Goal: Task Accomplishment & Management: Manage account settings

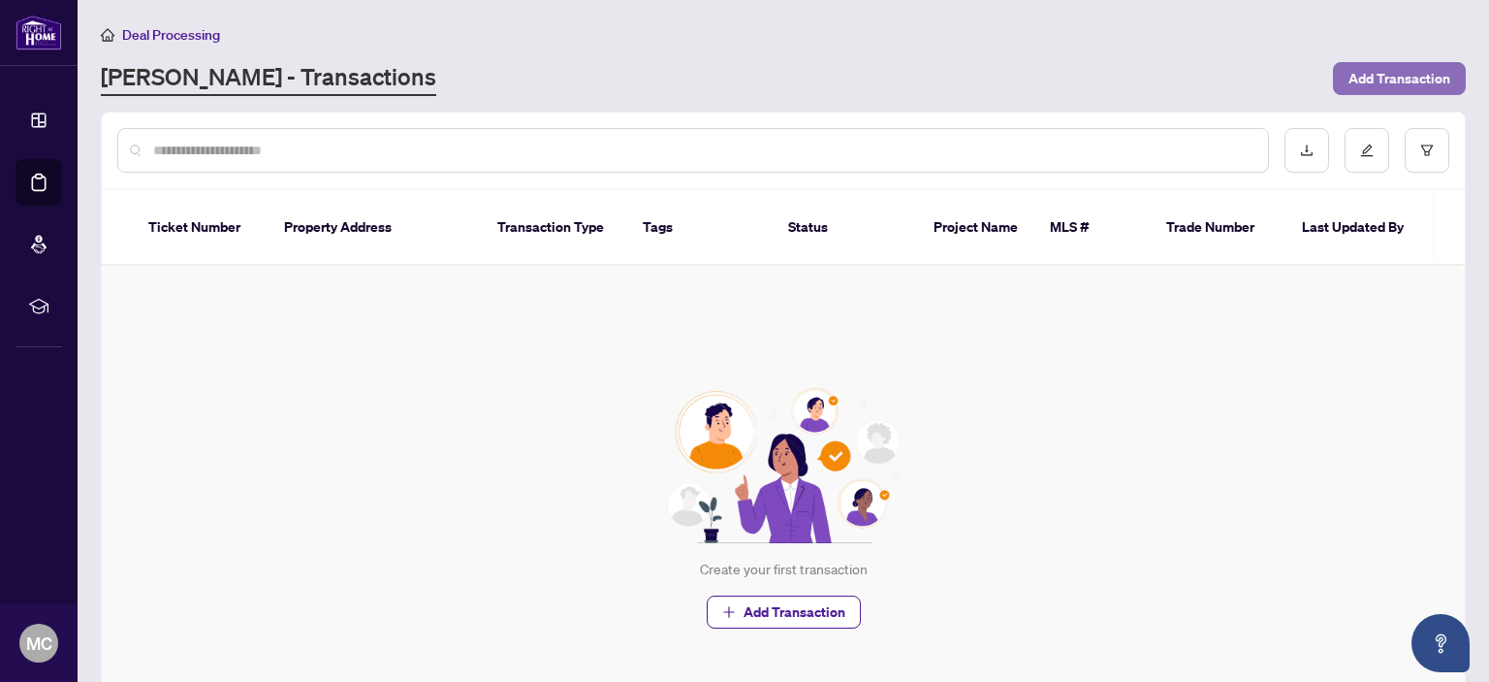
click at [1384, 73] on span "Add Transaction" at bounding box center [1400, 78] width 102 height 31
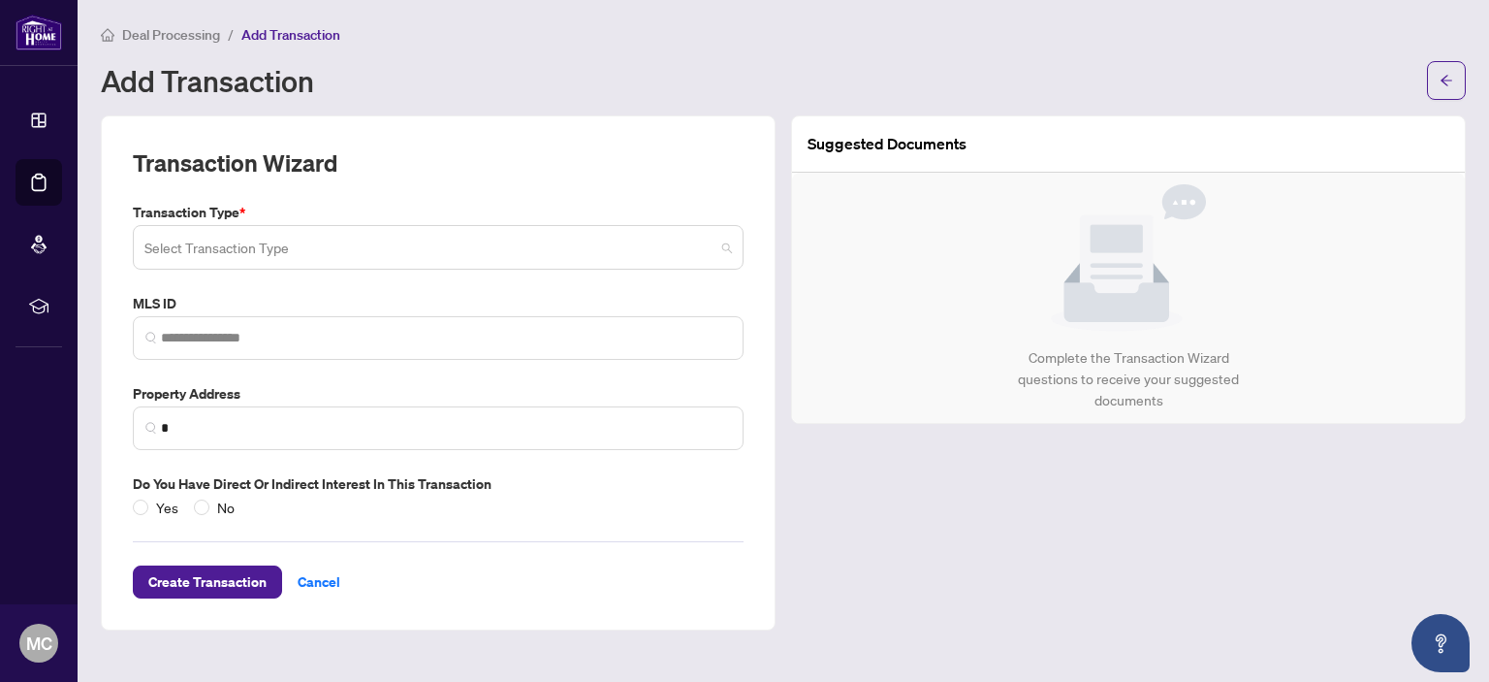
click at [726, 248] on span at bounding box center [438, 247] width 588 height 37
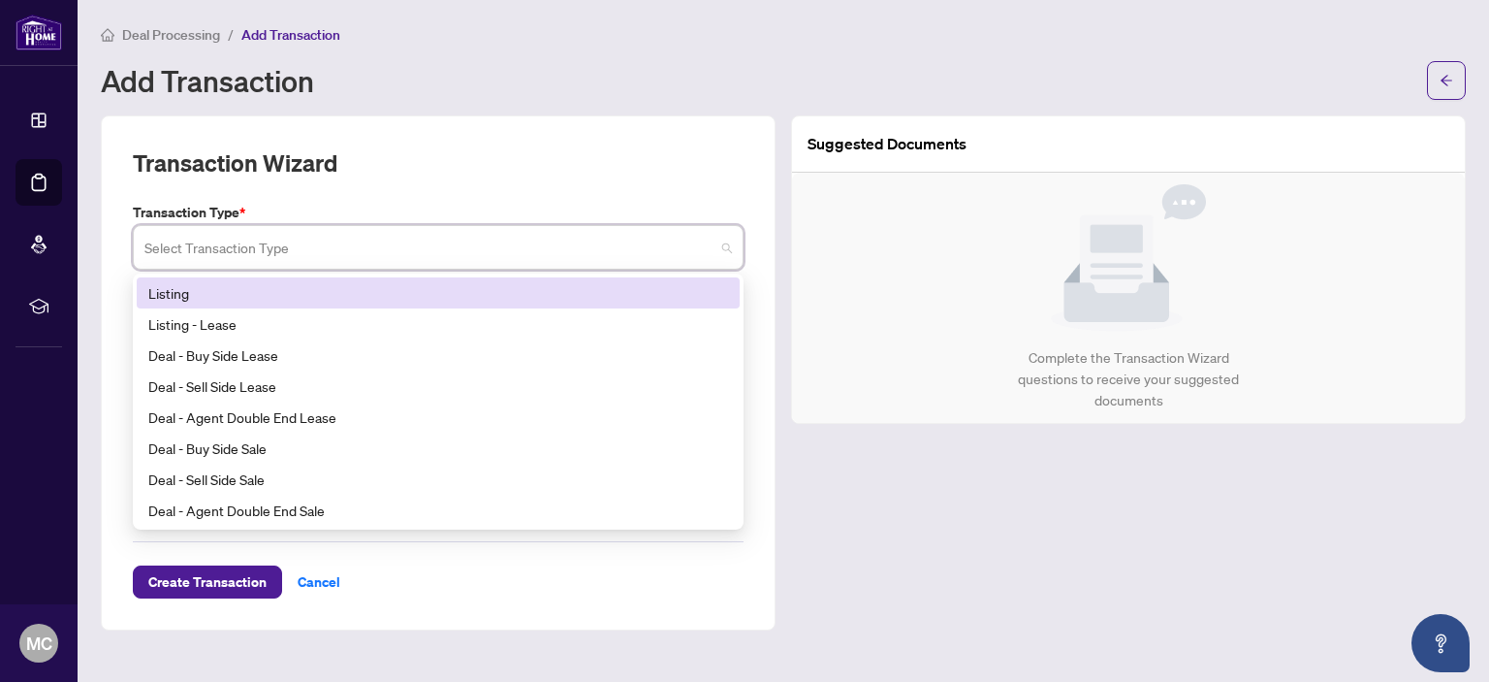
click at [178, 287] on div "Listing" at bounding box center [438, 292] width 580 height 21
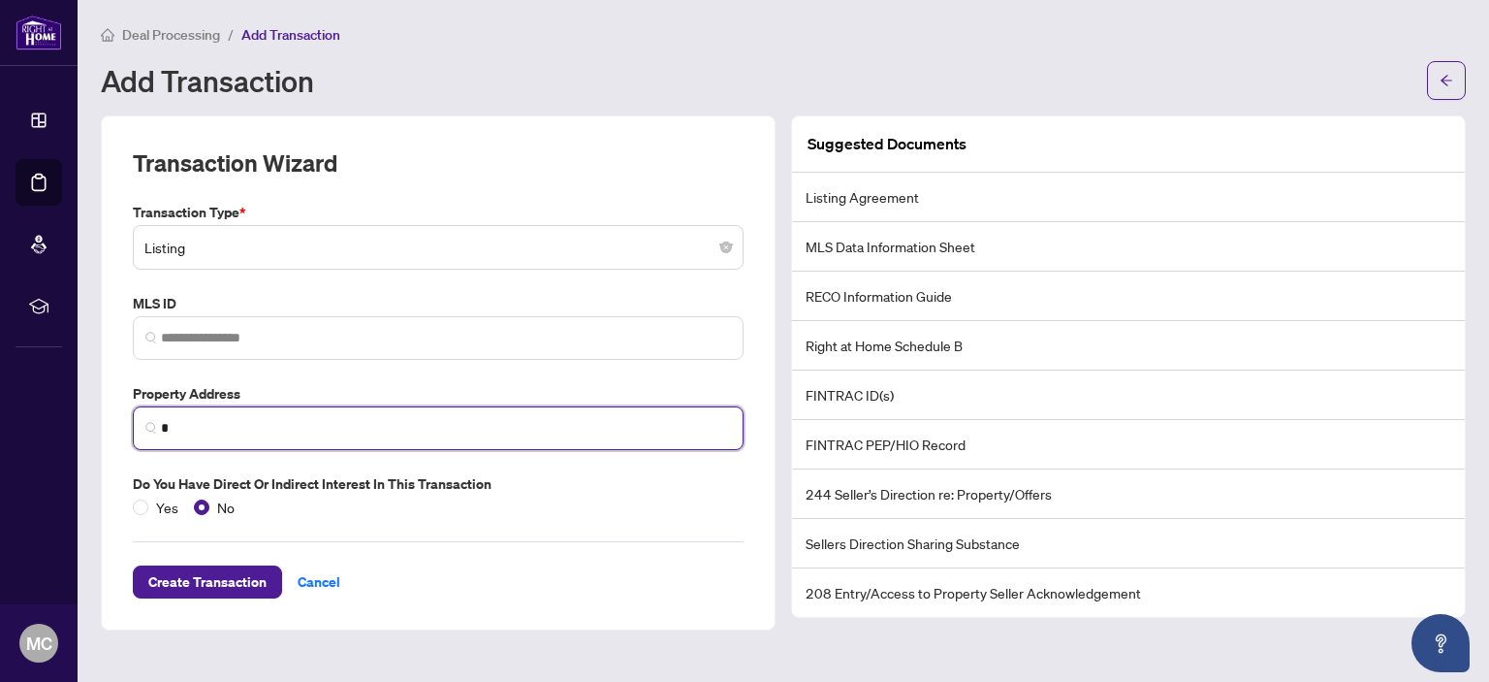
click at [163, 427] on input "*" at bounding box center [446, 428] width 570 height 20
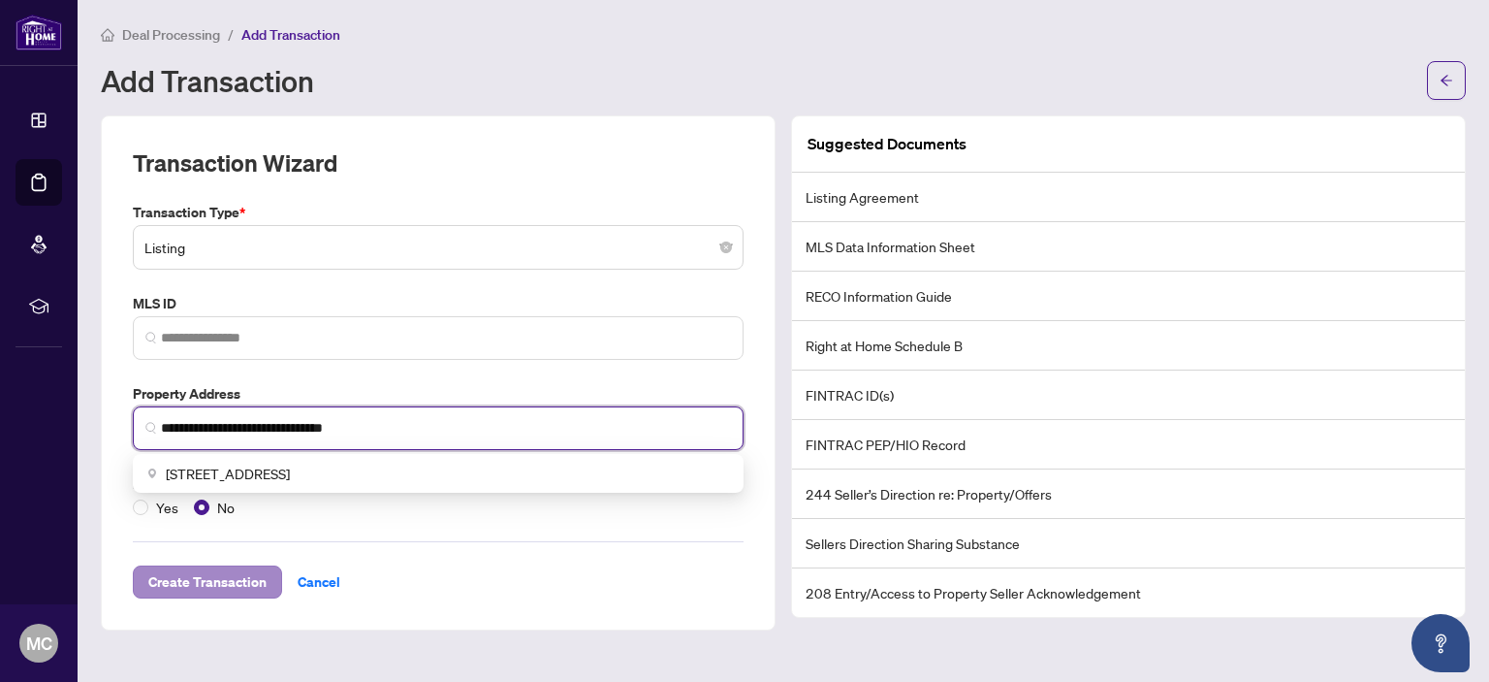
type input "**********"
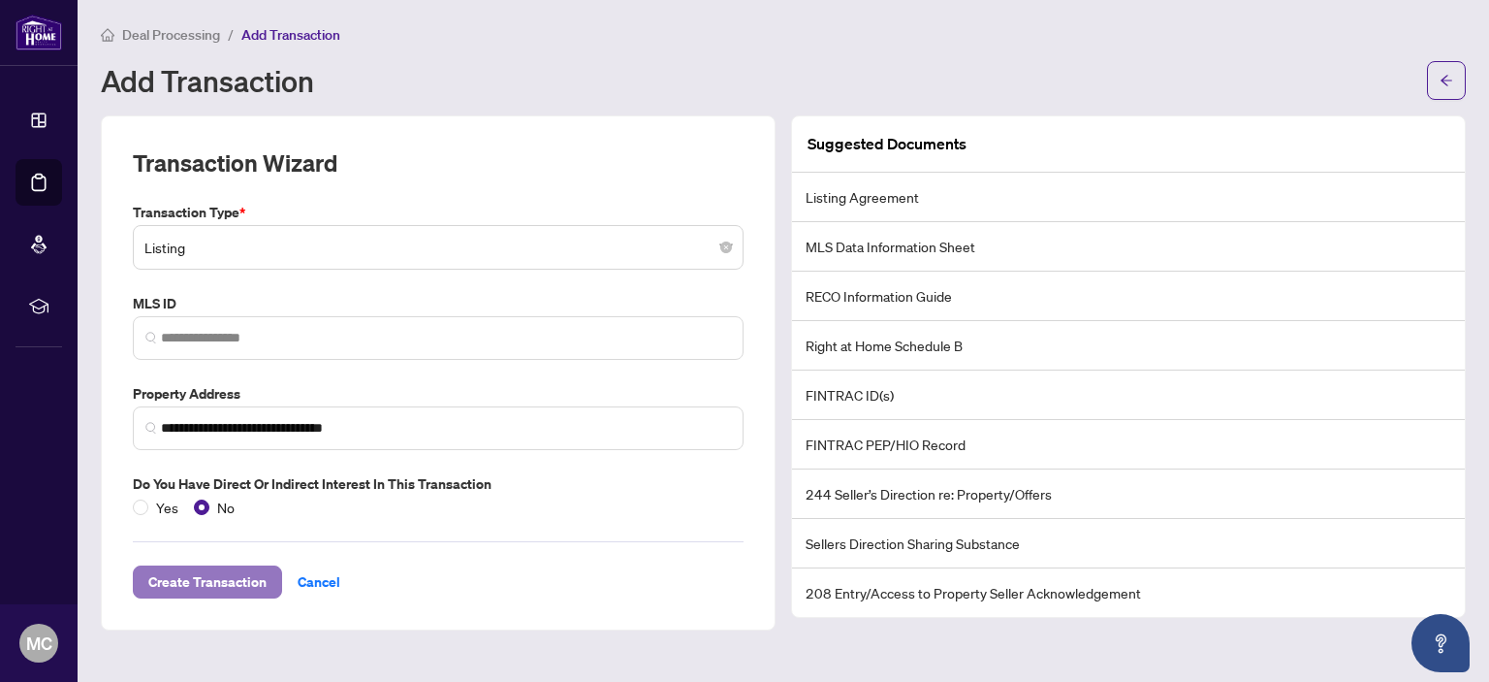
click at [208, 566] on span "Create Transaction" at bounding box center [207, 581] width 118 height 31
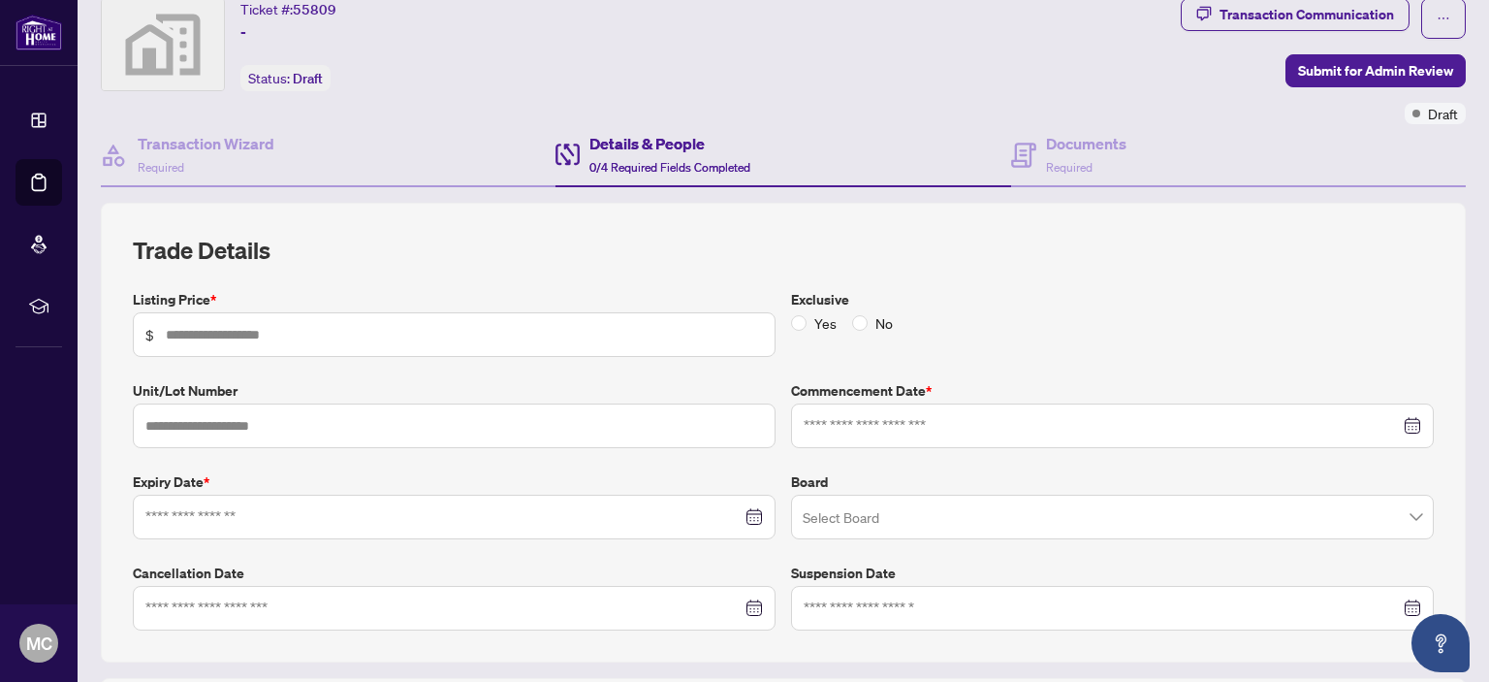
scroll to position [97, 0]
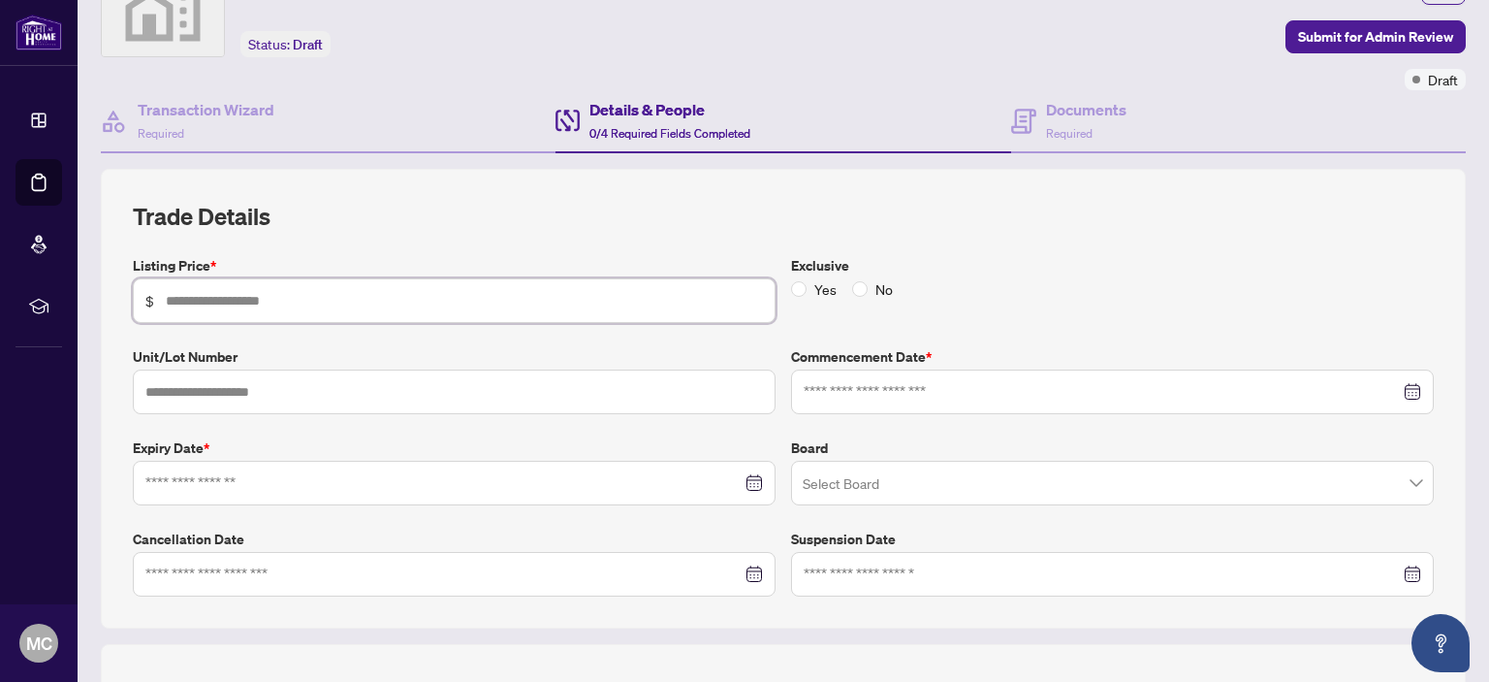
click at [171, 294] on input "text" at bounding box center [464, 300] width 597 height 21
type input "**********"
click at [809, 381] on input at bounding box center [1102, 391] width 596 height 21
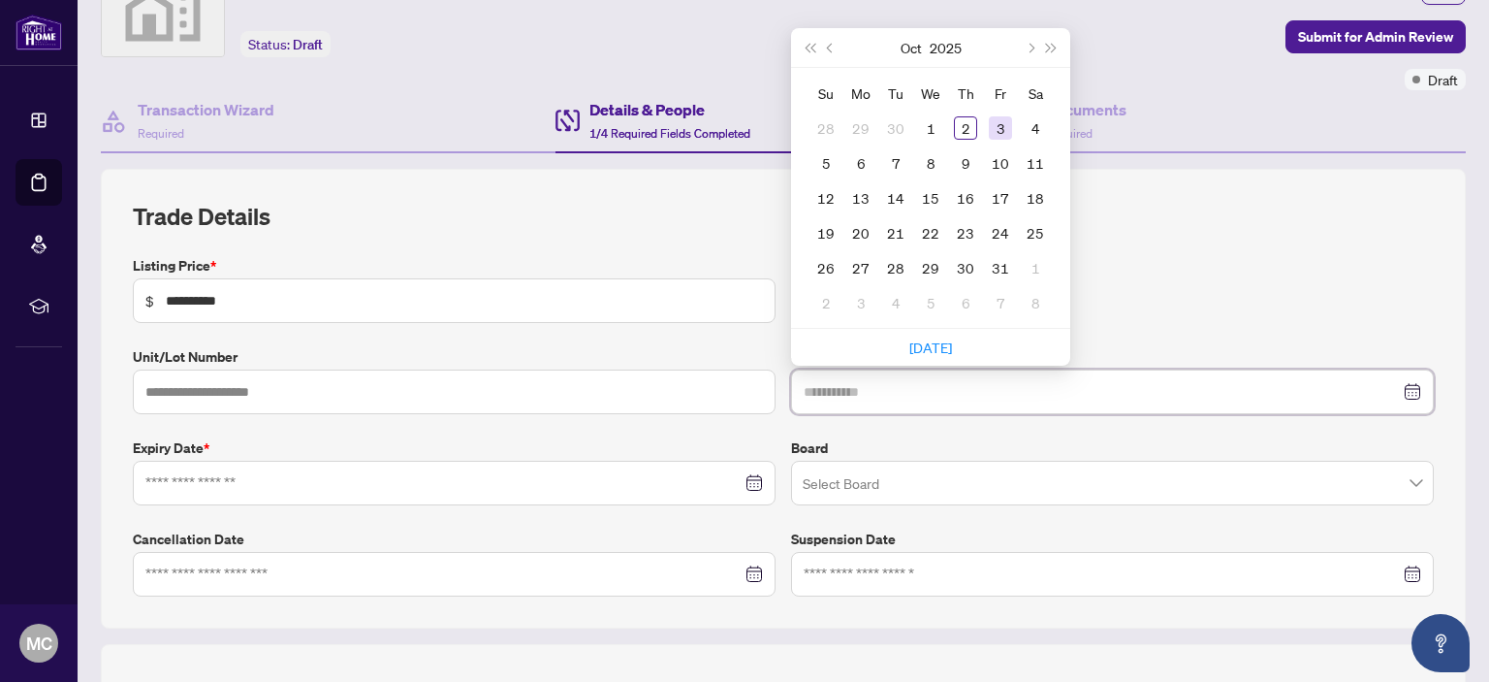
type input "**********"
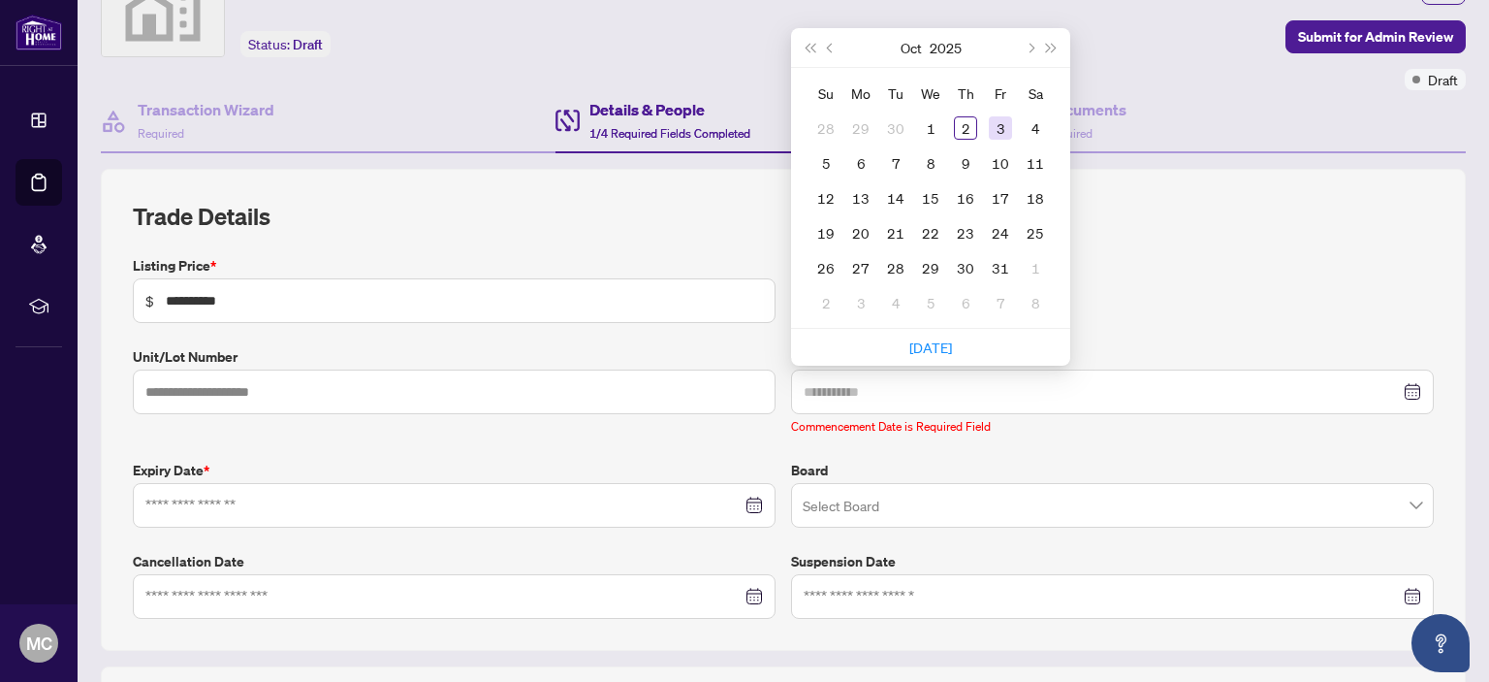
click at [995, 123] on div "3" at bounding box center [1000, 127] width 23 height 23
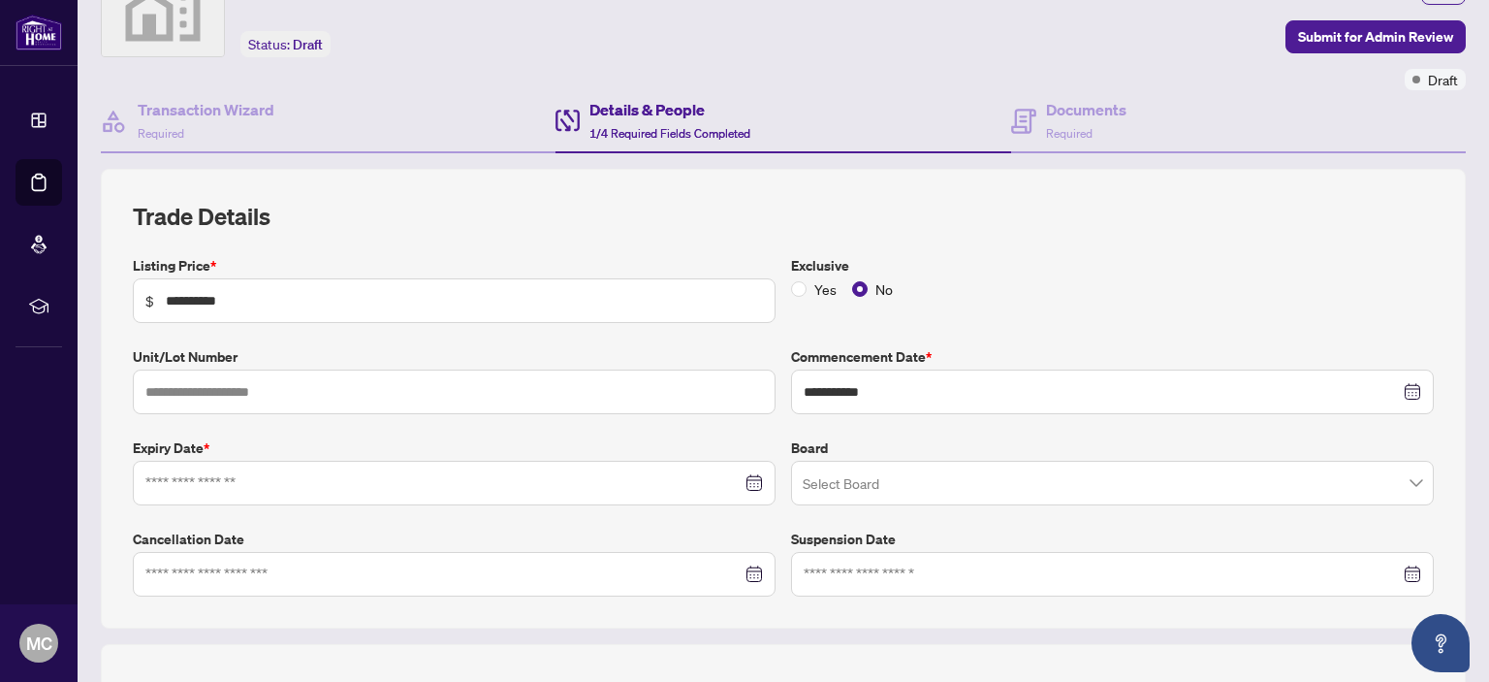
click at [749, 477] on div at bounding box center [454, 482] width 618 height 21
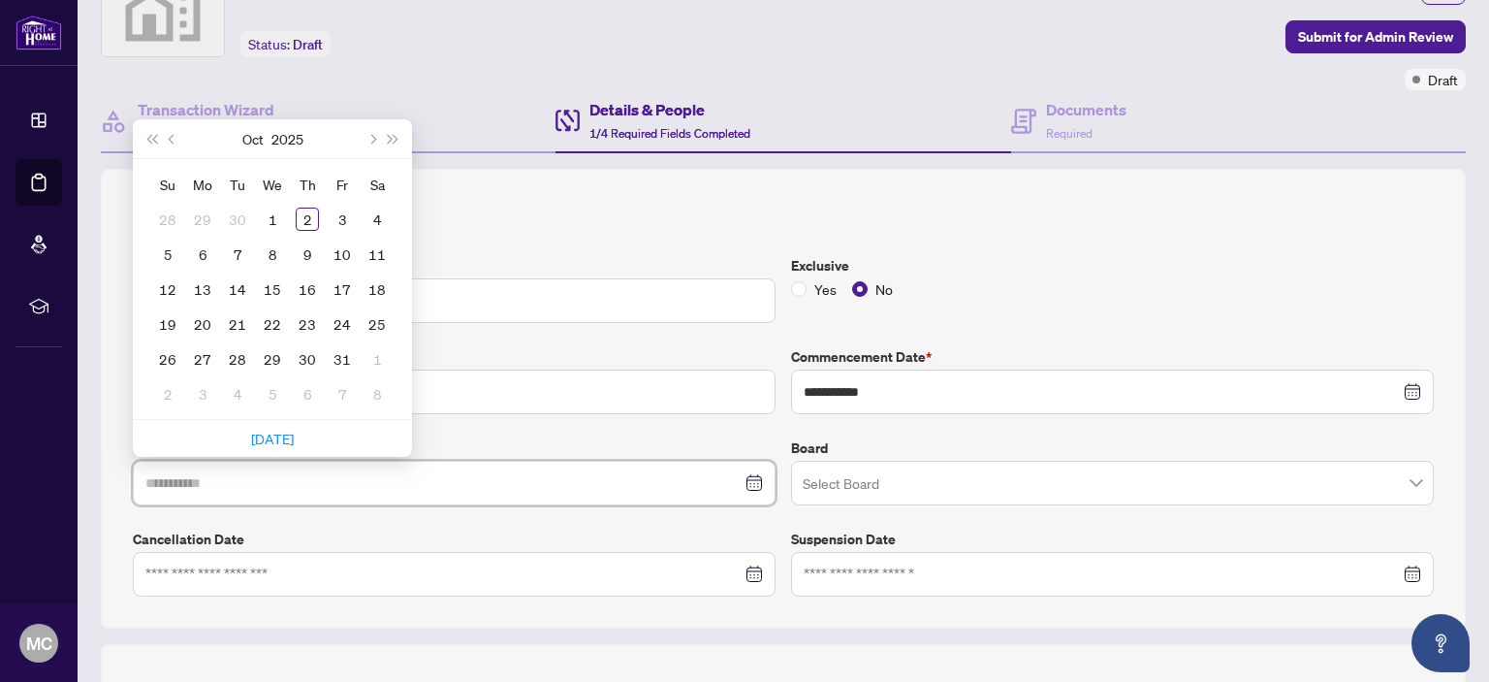
type input "**********"
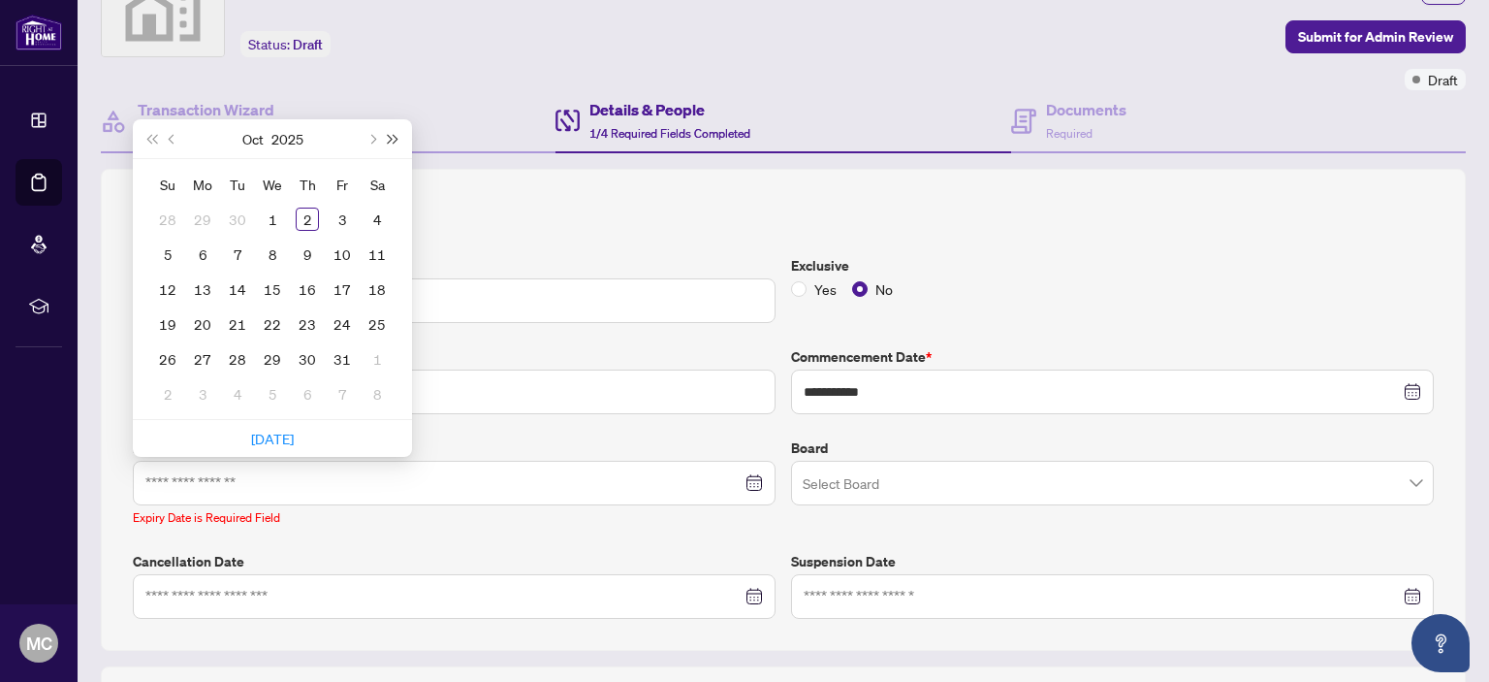
click at [389, 130] on button "Next year (Control + right)" at bounding box center [393, 138] width 21 height 39
click at [150, 130] on button "Last year (Control + left)" at bounding box center [151, 138] width 21 height 39
click at [374, 130] on button "Next month (PageDown)" at bounding box center [371, 138] width 21 height 39
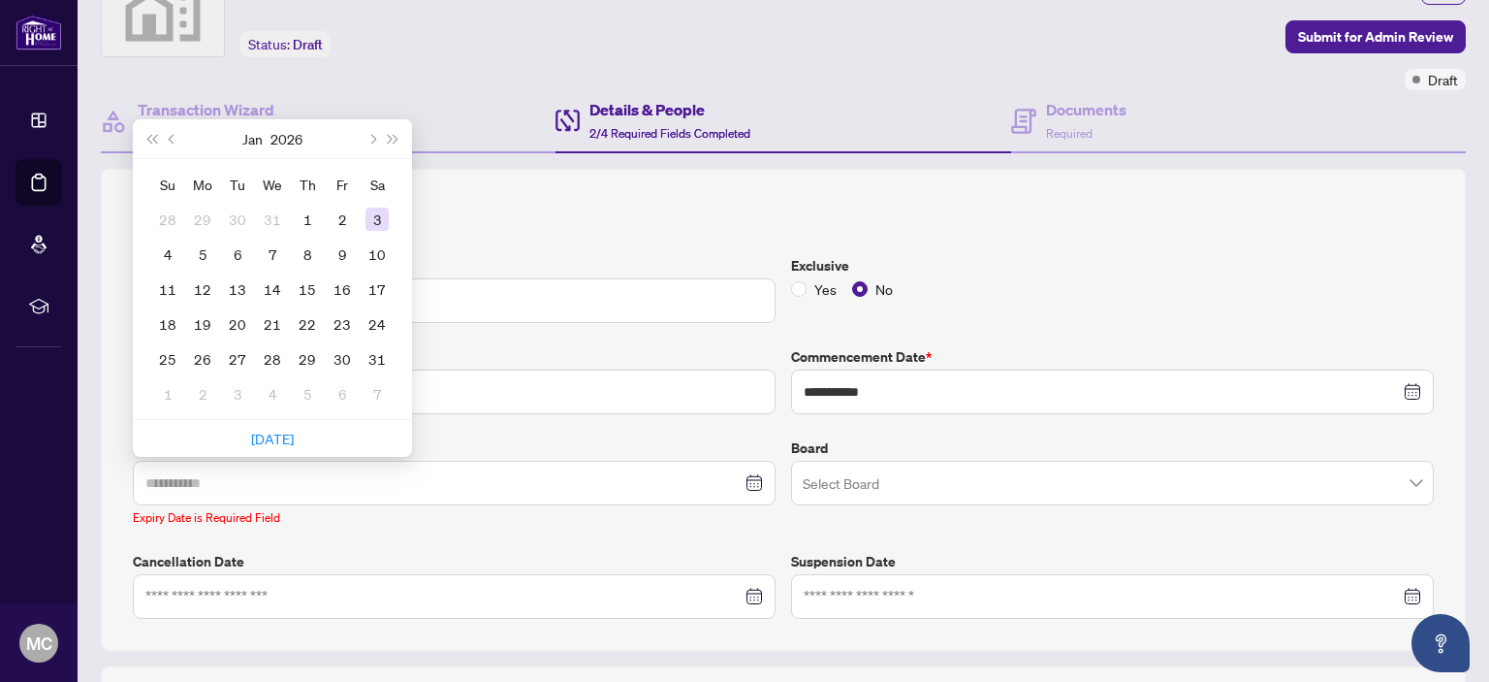
type input "**********"
click at [378, 210] on div "3" at bounding box center [376, 218] width 23 height 23
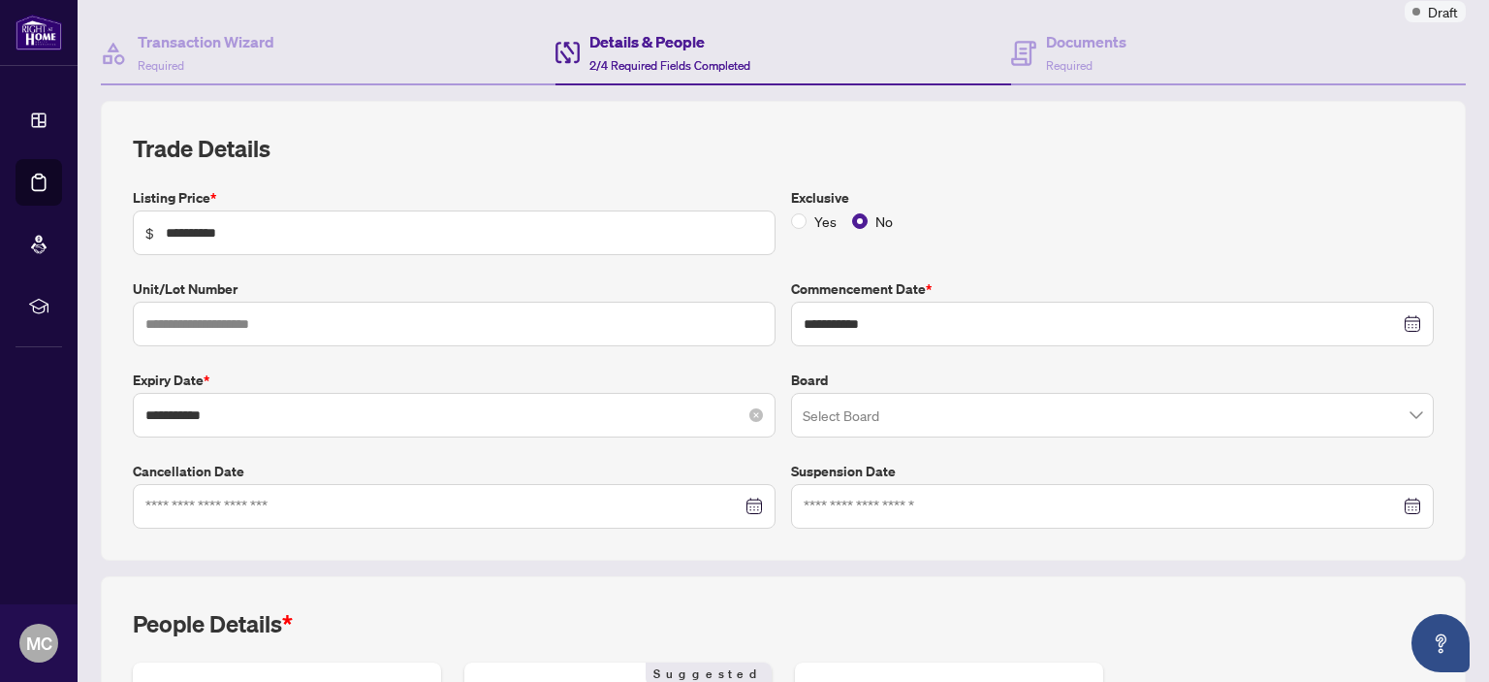
scroll to position [194, 0]
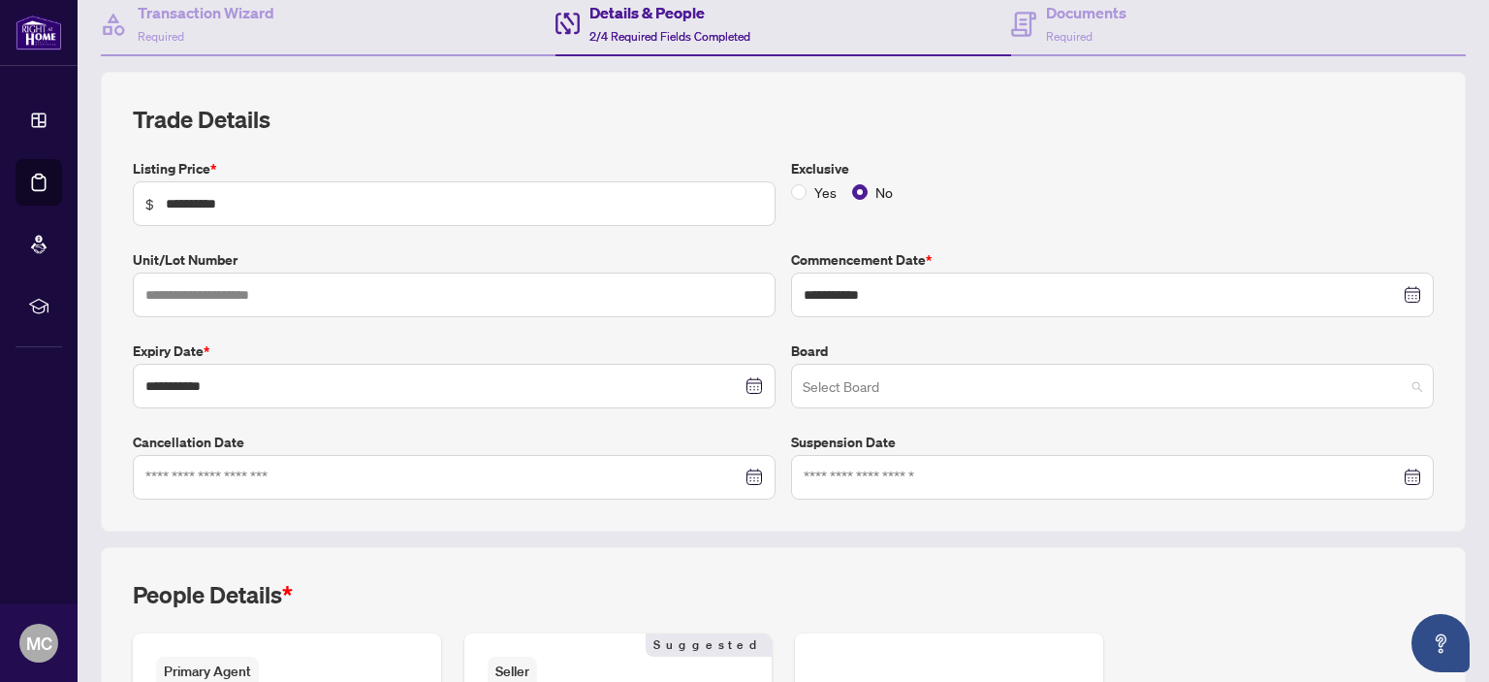
click at [1408, 382] on div "Select Board" at bounding box center [1112, 386] width 643 height 45
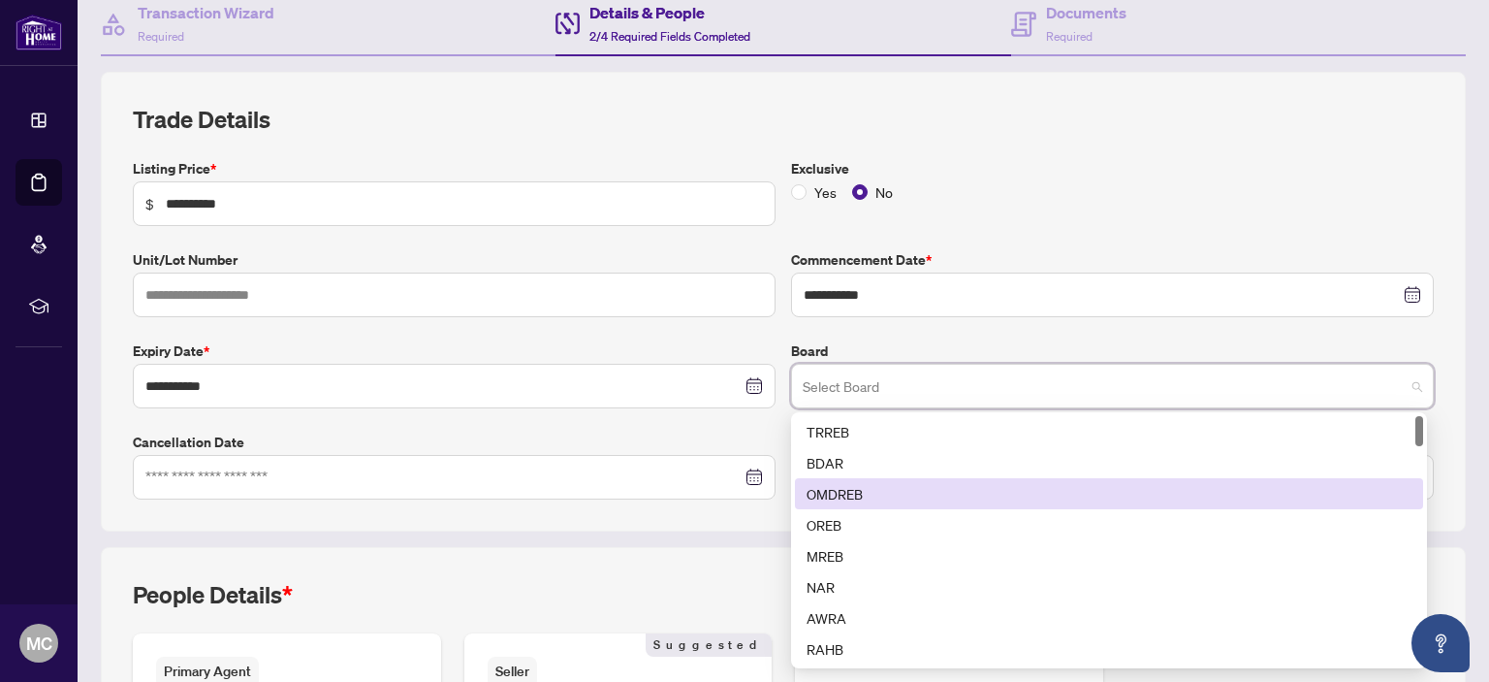
click at [856, 488] on div "OMDREB" at bounding box center [1109, 493] width 605 height 21
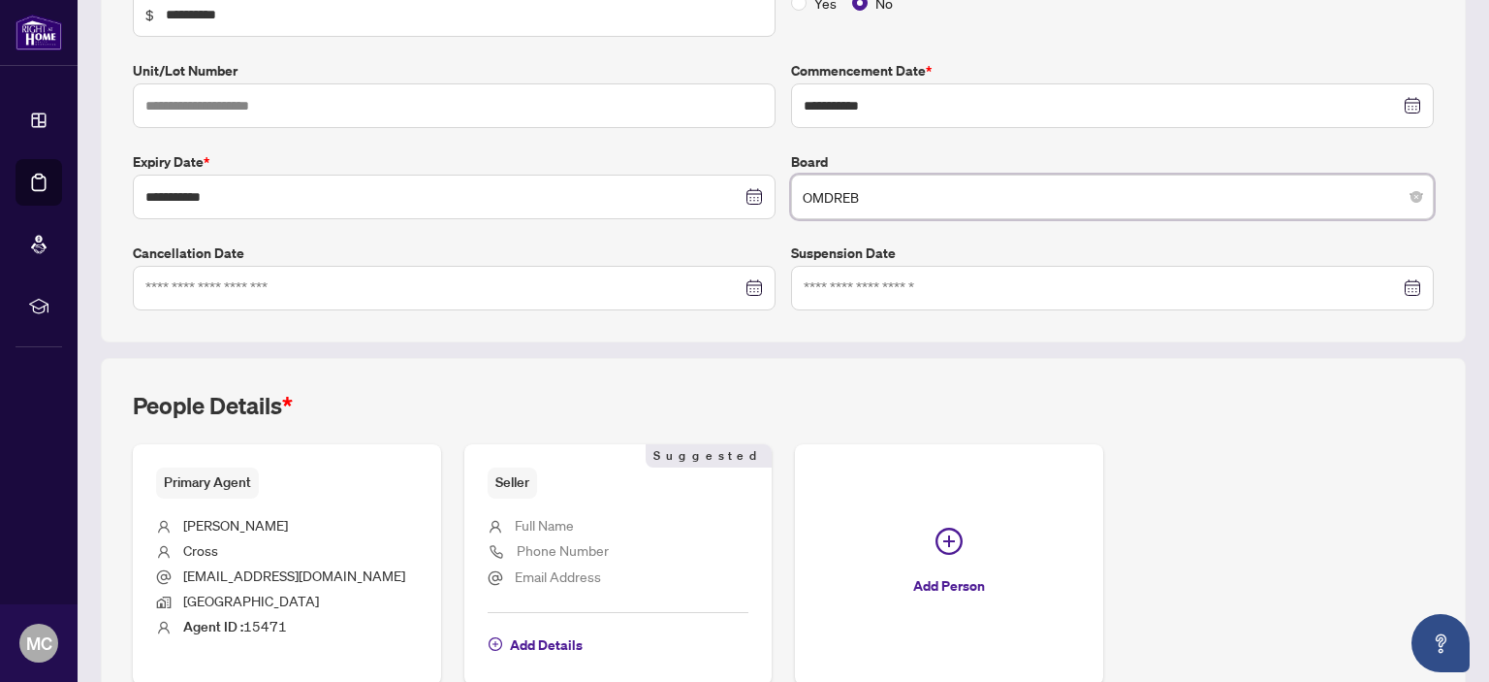
scroll to position [484, 0]
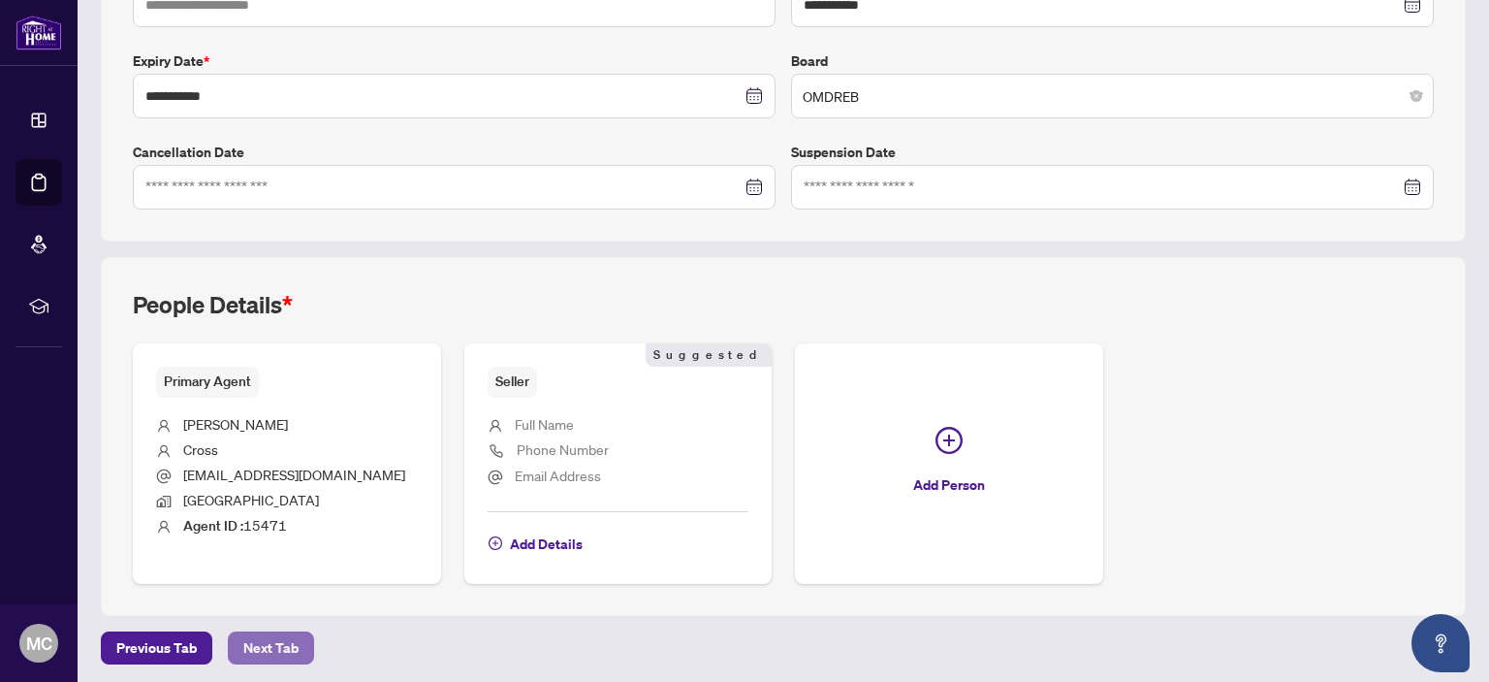
click at [270, 643] on span "Next Tab" at bounding box center [270, 647] width 55 height 31
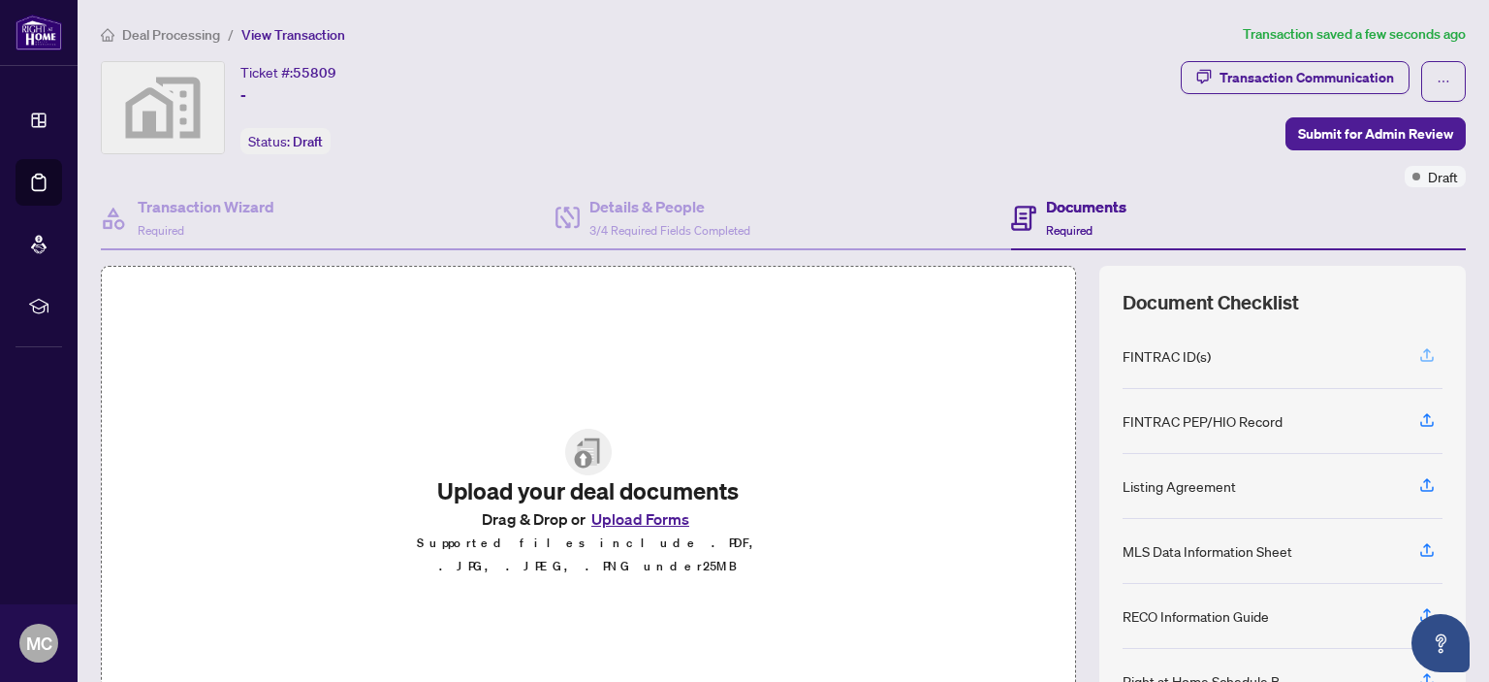
click at [1418, 353] on icon "button" at bounding box center [1426, 354] width 17 height 17
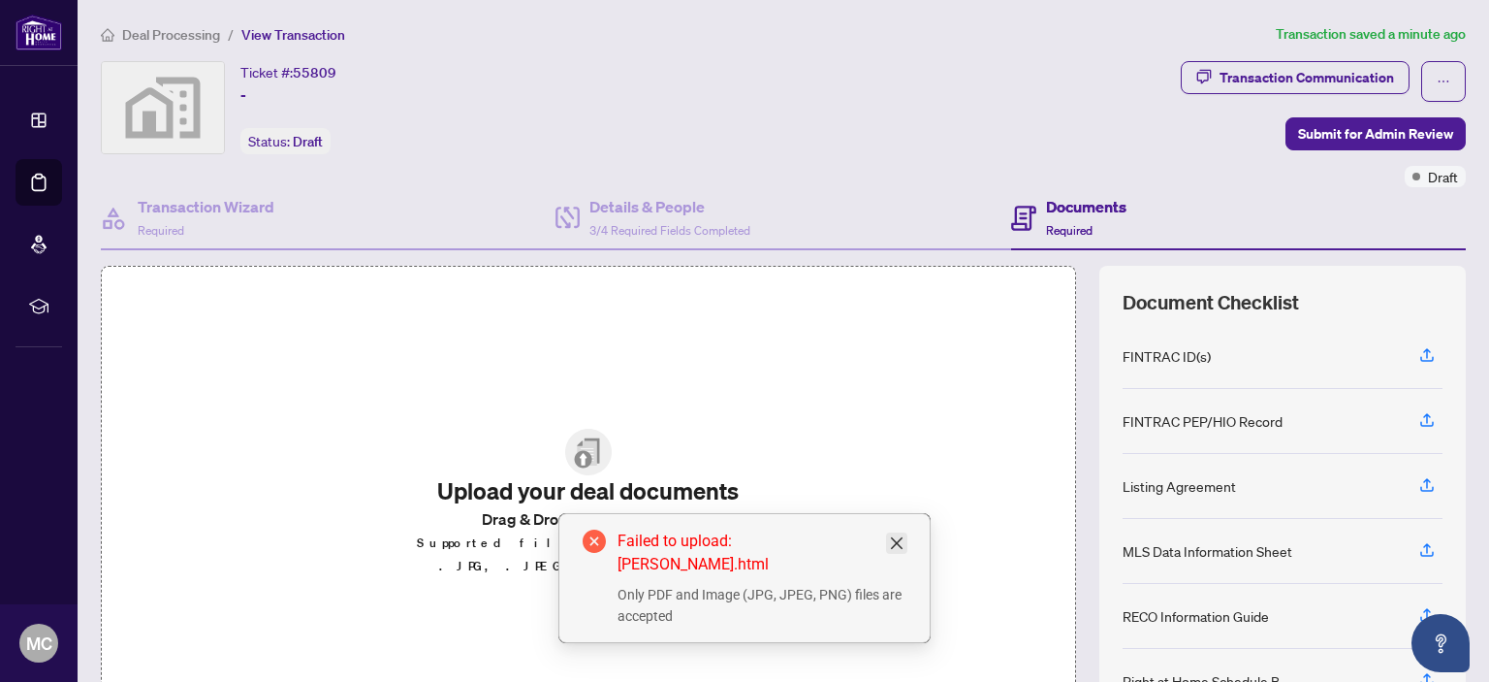
click at [897, 546] on icon "close" at bounding box center [897, 543] width 16 height 16
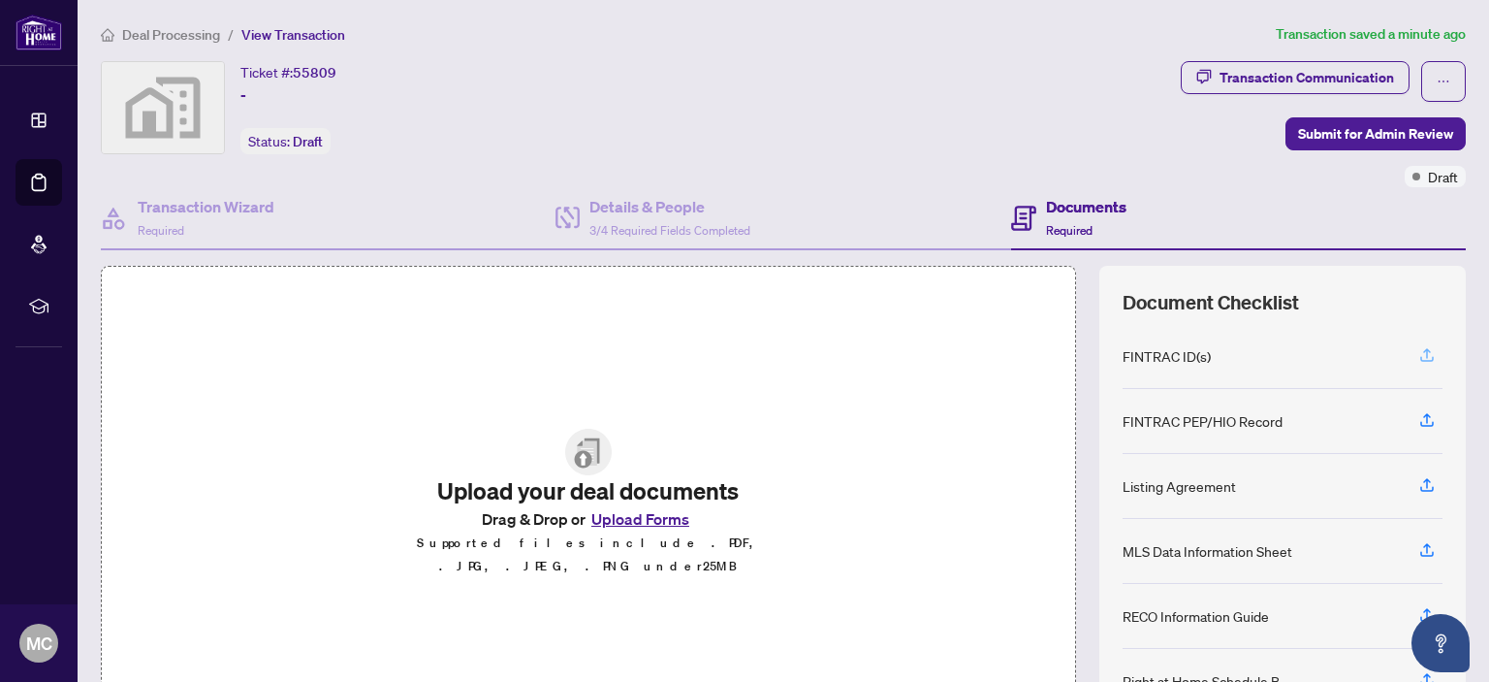
click at [1420, 357] on icon "button" at bounding box center [1427, 358] width 14 height 5
click at [1418, 349] on icon "button" at bounding box center [1426, 354] width 17 height 17
click at [1418, 350] on icon "button" at bounding box center [1426, 354] width 17 height 17
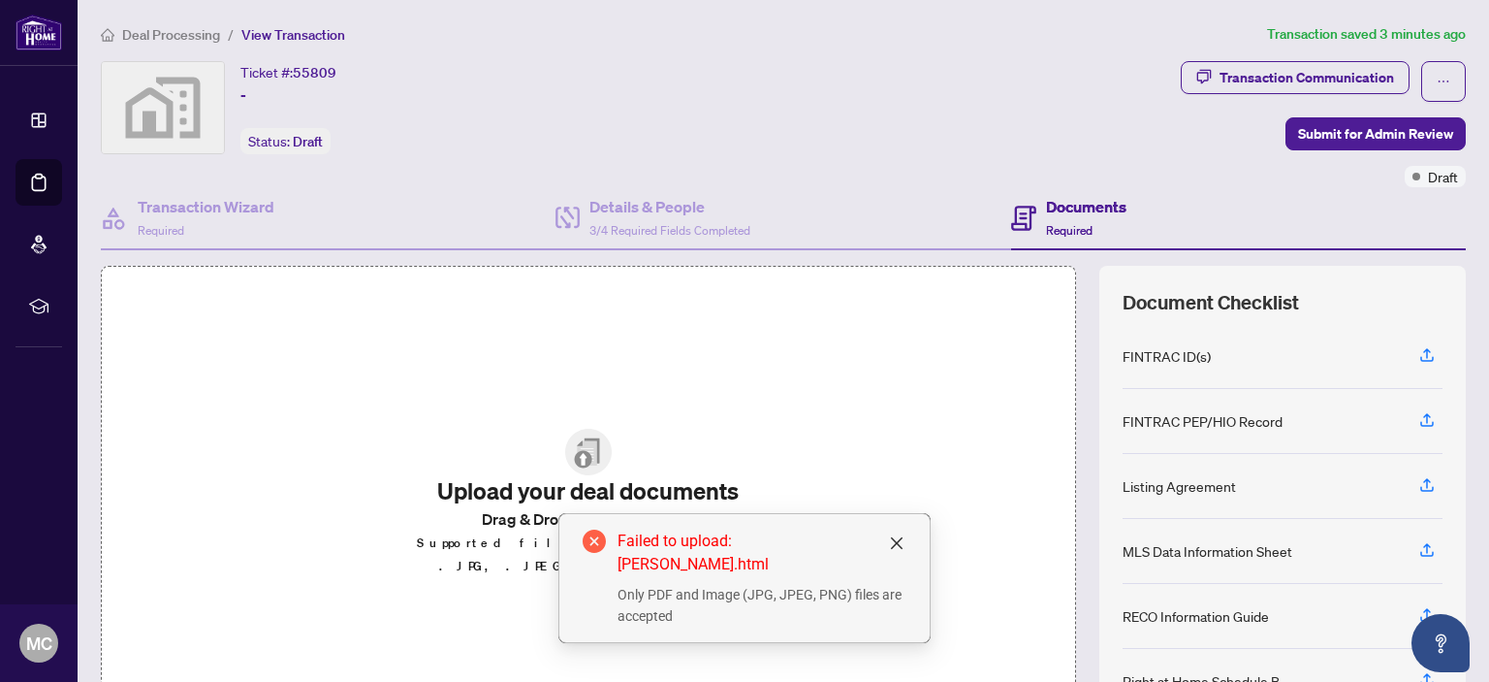
click at [907, 529] on div "Failed to upload: TERESA V Fintrac.html Only PDF and Image (JPG, JPEG, PNG) fil…" at bounding box center [744, 578] width 372 height 130
click at [896, 530] on div "Failed to upload: TERESA V Fintrac.html" at bounding box center [762, 552] width 289 height 47
click at [890, 545] on icon "close" at bounding box center [897, 543] width 16 height 16
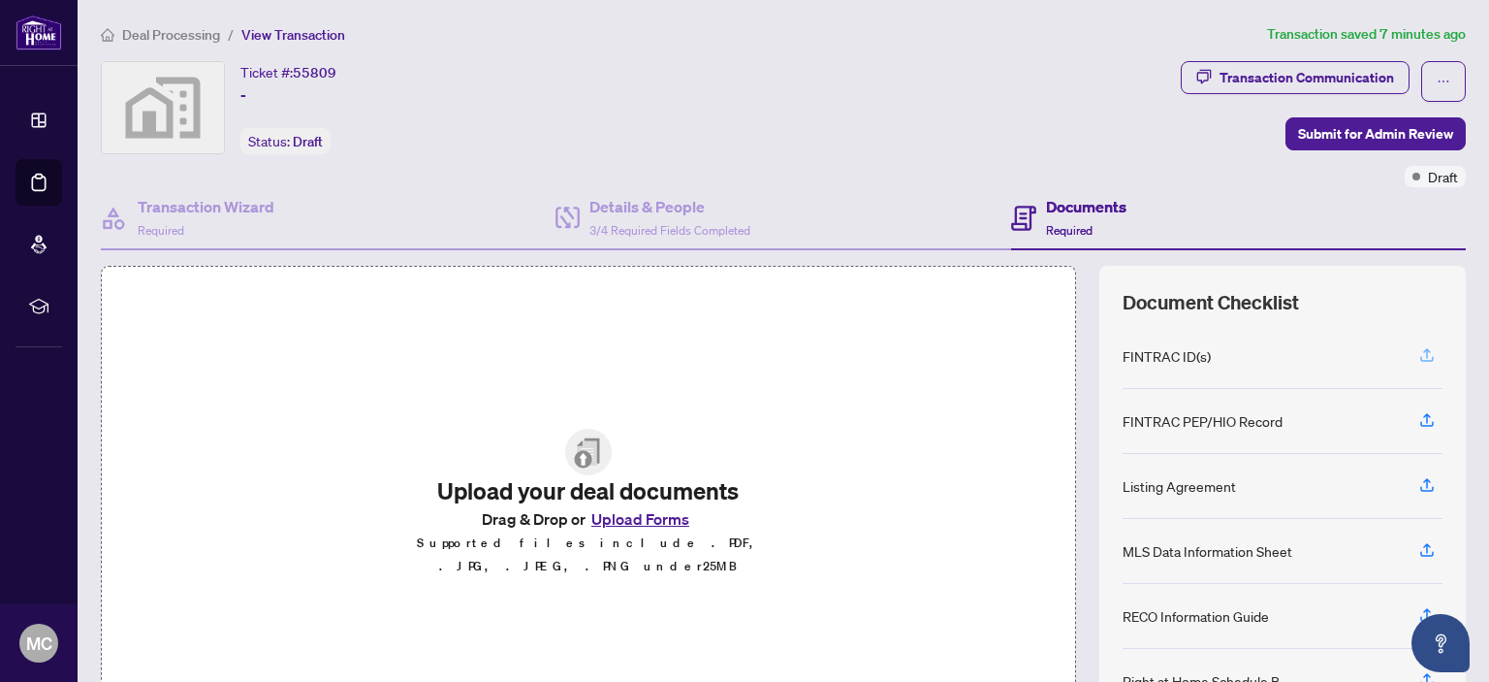
click at [1423, 348] on icon "button" at bounding box center [1427, 353] width 8 height 10
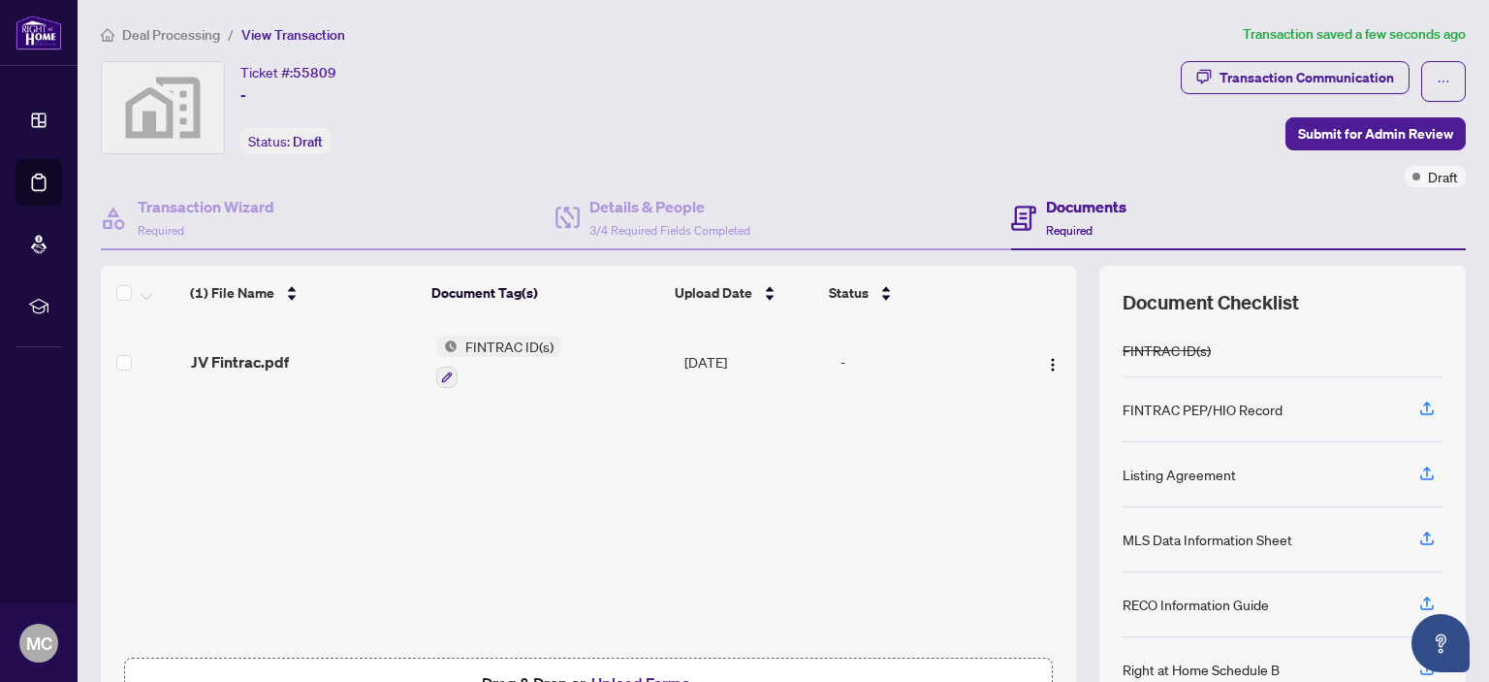
click at [1154, 346] on div "FINTRAC ID(s)" at bounding box center [1167, 349] width 88 height 21
click at [1274, 343] on div "FINTRAC ID(s)" at bounding box center [1283, 350] width 320 height 53
click at [441, 371] on icon "button" at bounding box center [447, 377] width 12 height 12
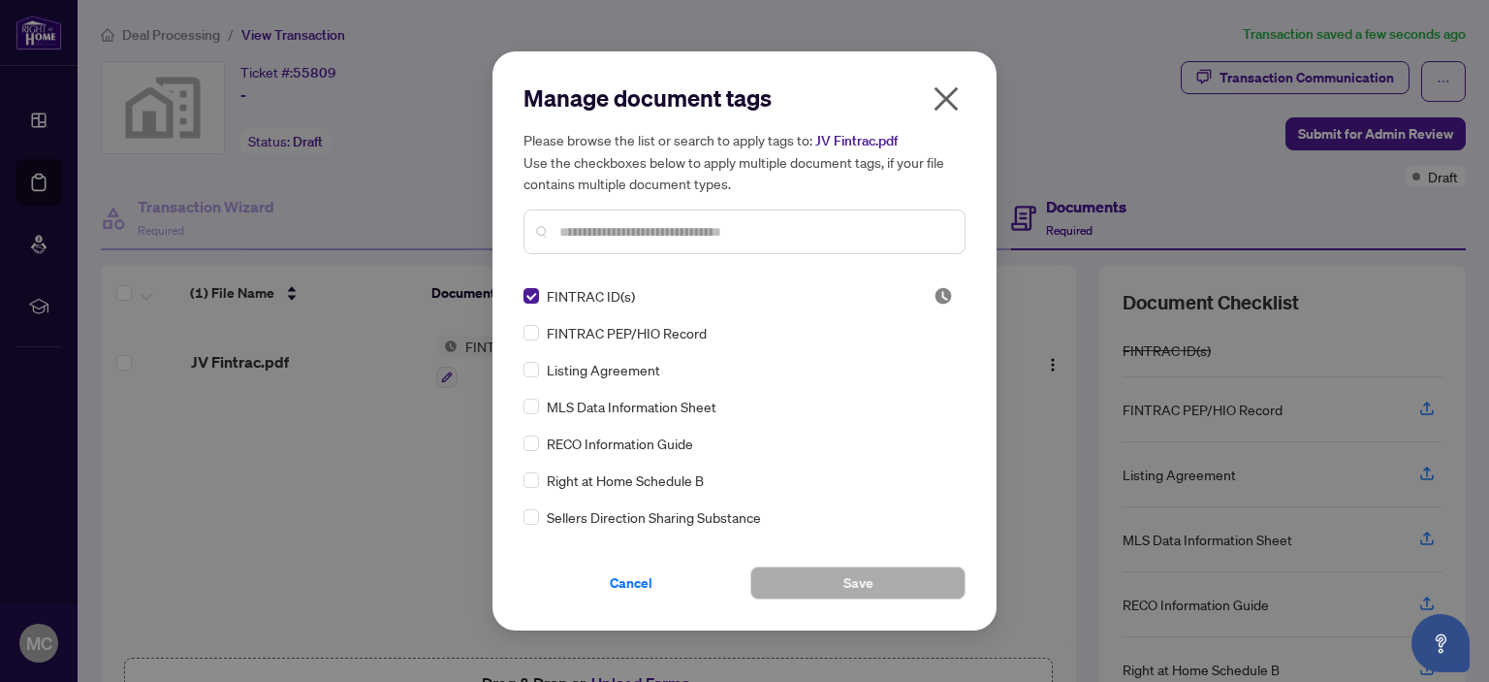
click at [952, 101] on icon "close" at bounding box center [946, 98] width 31 height 31
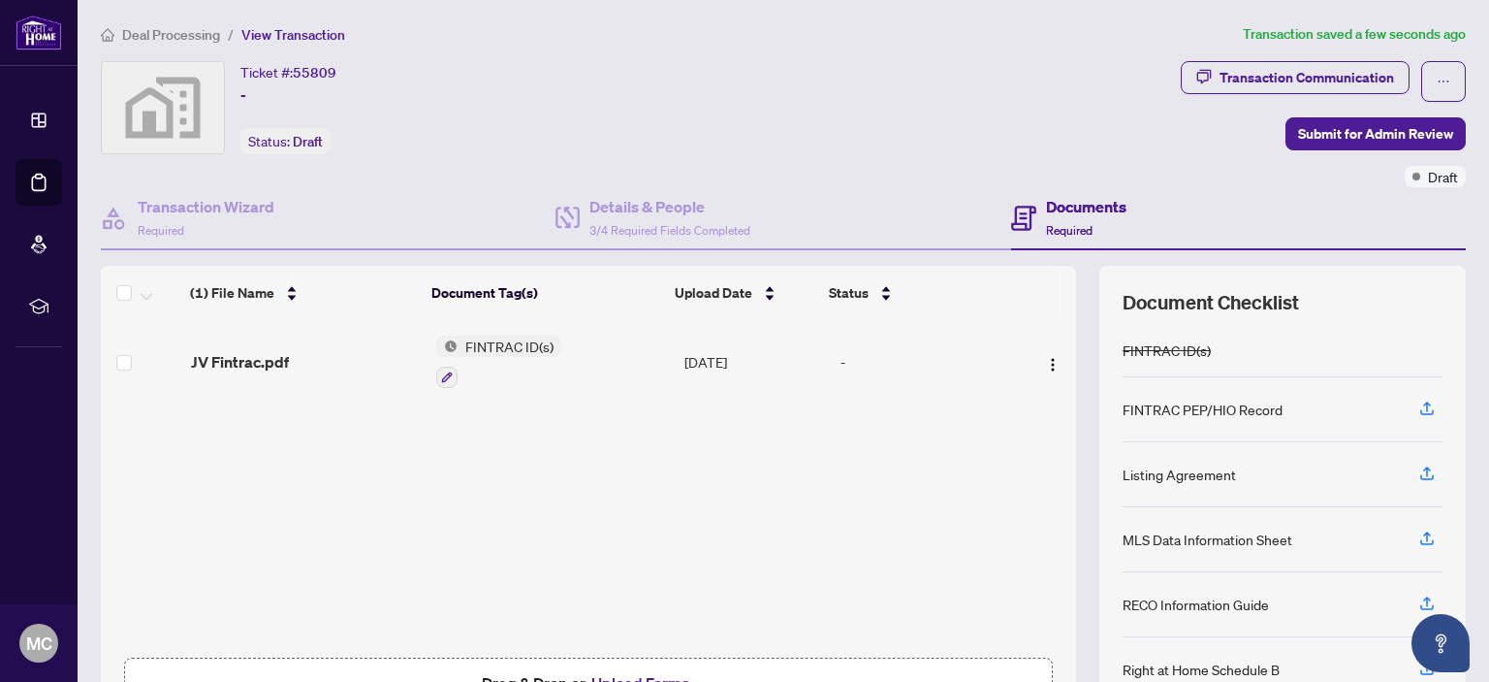
click at [946, 87] on body "Dashboard Deal Processing Mortgage Referrals rLearning MC Michael Cross jeeves.…" at bounding box center [744, 341] width 1489 height 682
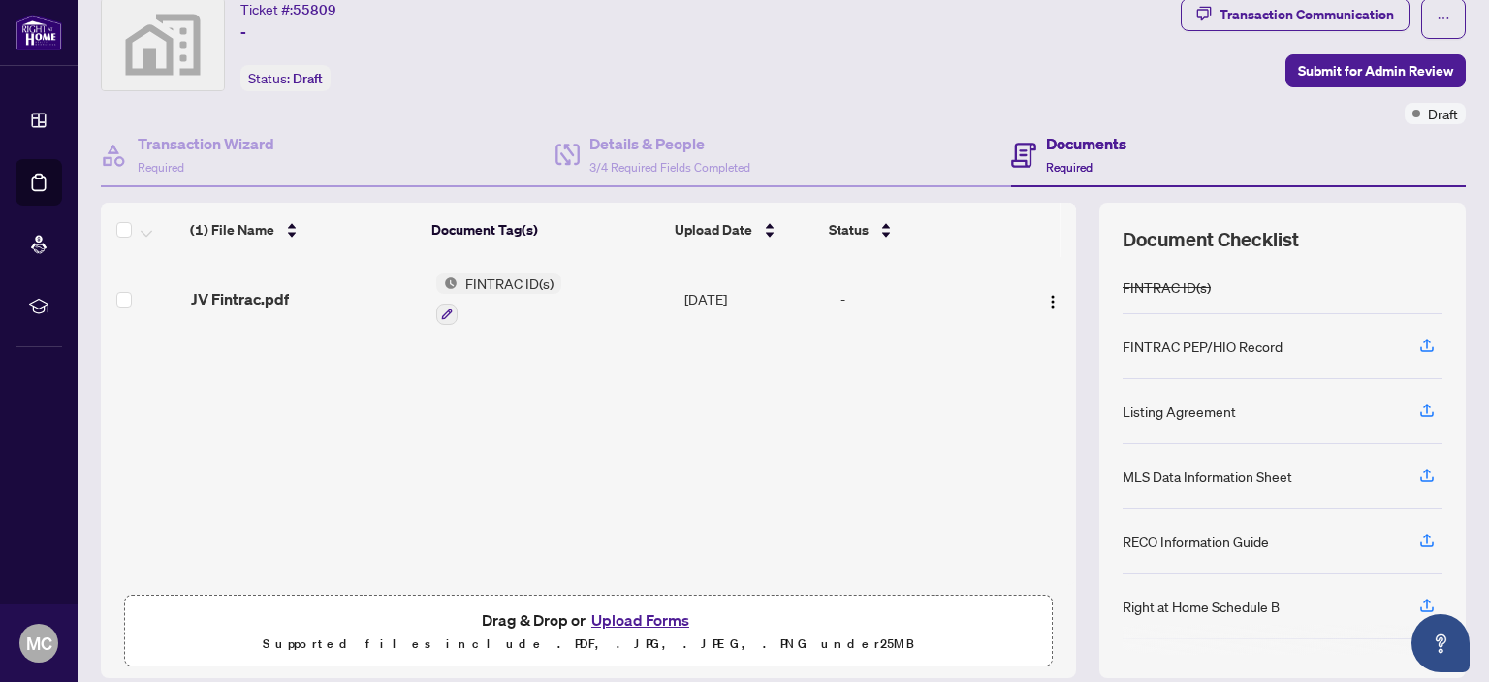
scroll to position [97, 0]
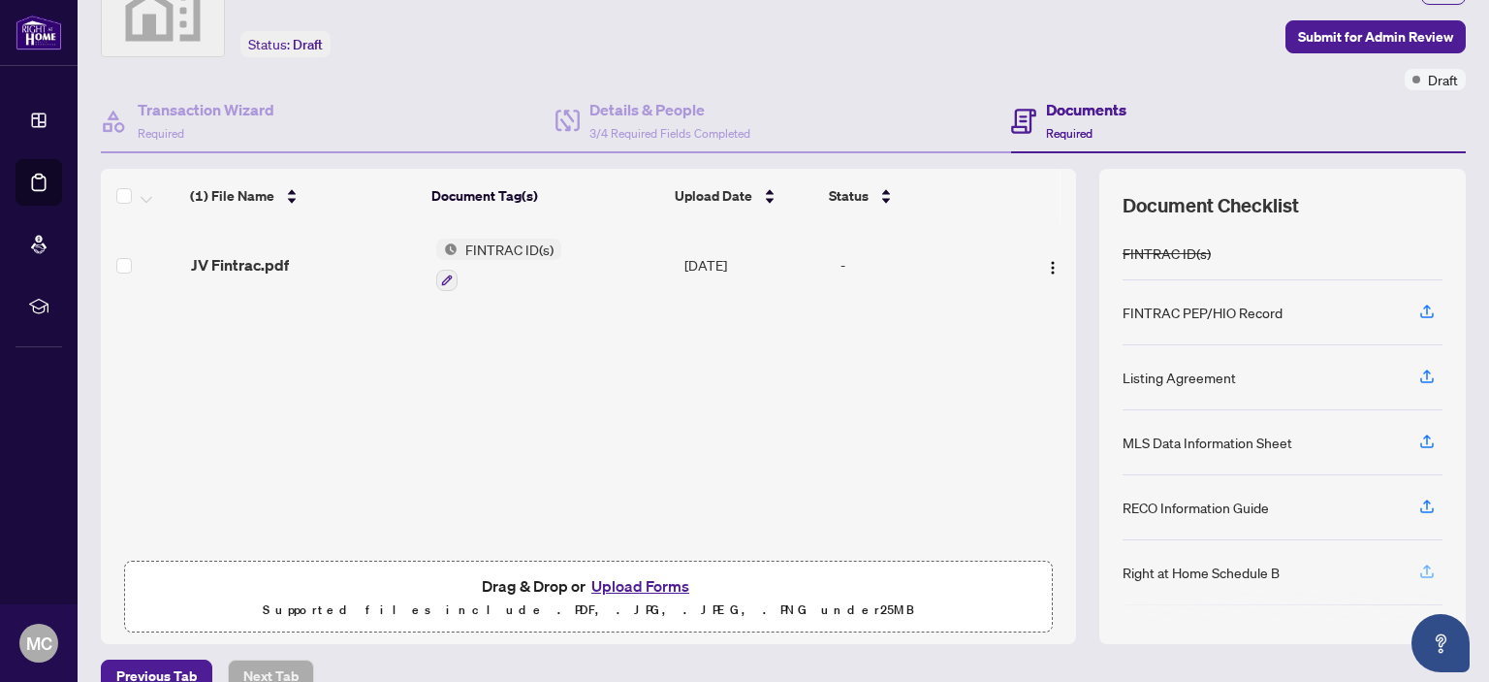
click at [1423, 564] on icon "button" at bounding box center [1427, 569] width 8 height 10
click at [1418, 562] on icon "button" at bounding box center [1426, 570] width 17 height 17
click at [1045, 344] on img "button" at bounding box center [1053, 350] width 16 height 16
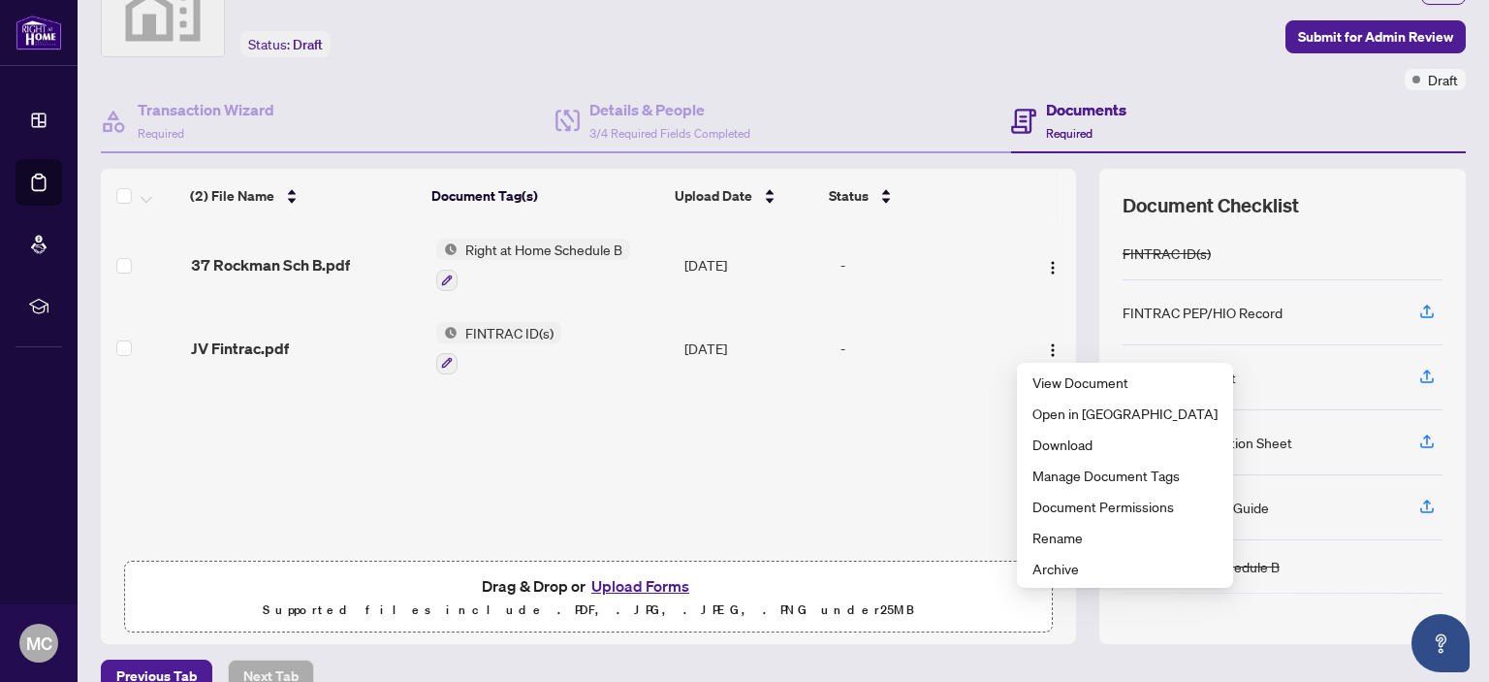
click at [819, 403] on div "(2) File Name Document Tag(s) Upload Date Status 37 Rockman Sch B.pdf Right at …" at bounding box center [588, 387] width 975 height 328
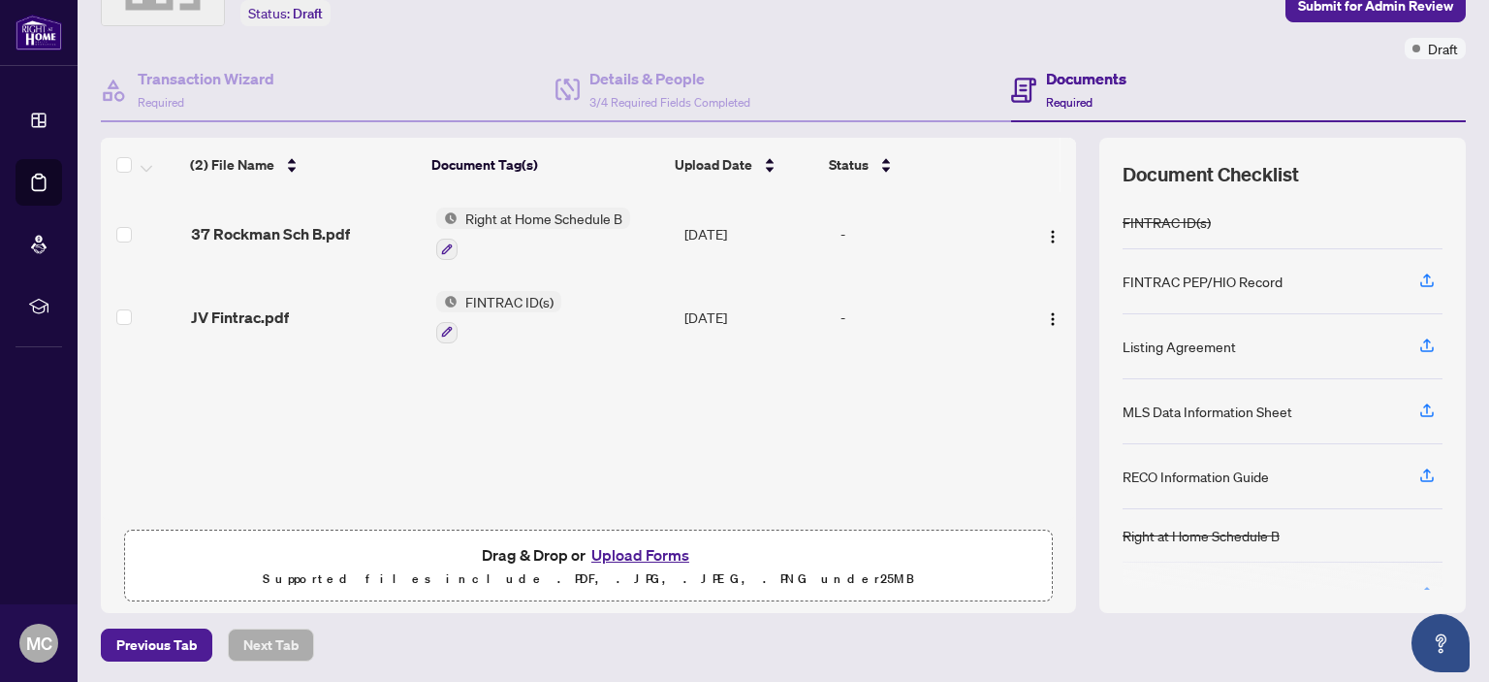
scroll to position [0, 0]
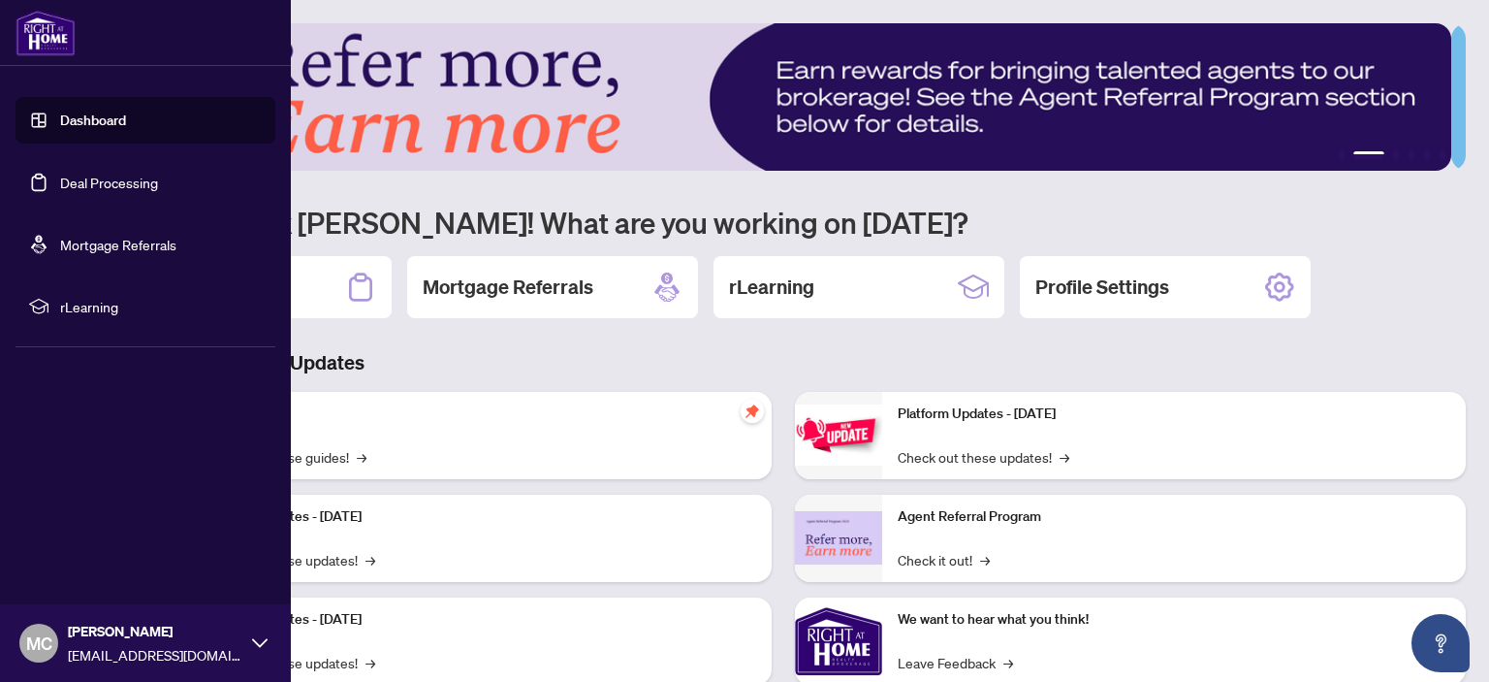
click at [92, 118] on link "Dashboard" at bounding box center [93, 119] width 66 height 17
click at [78, 182] on link "Deal Processing" at bounding box center [109, 182] width 98 height 17
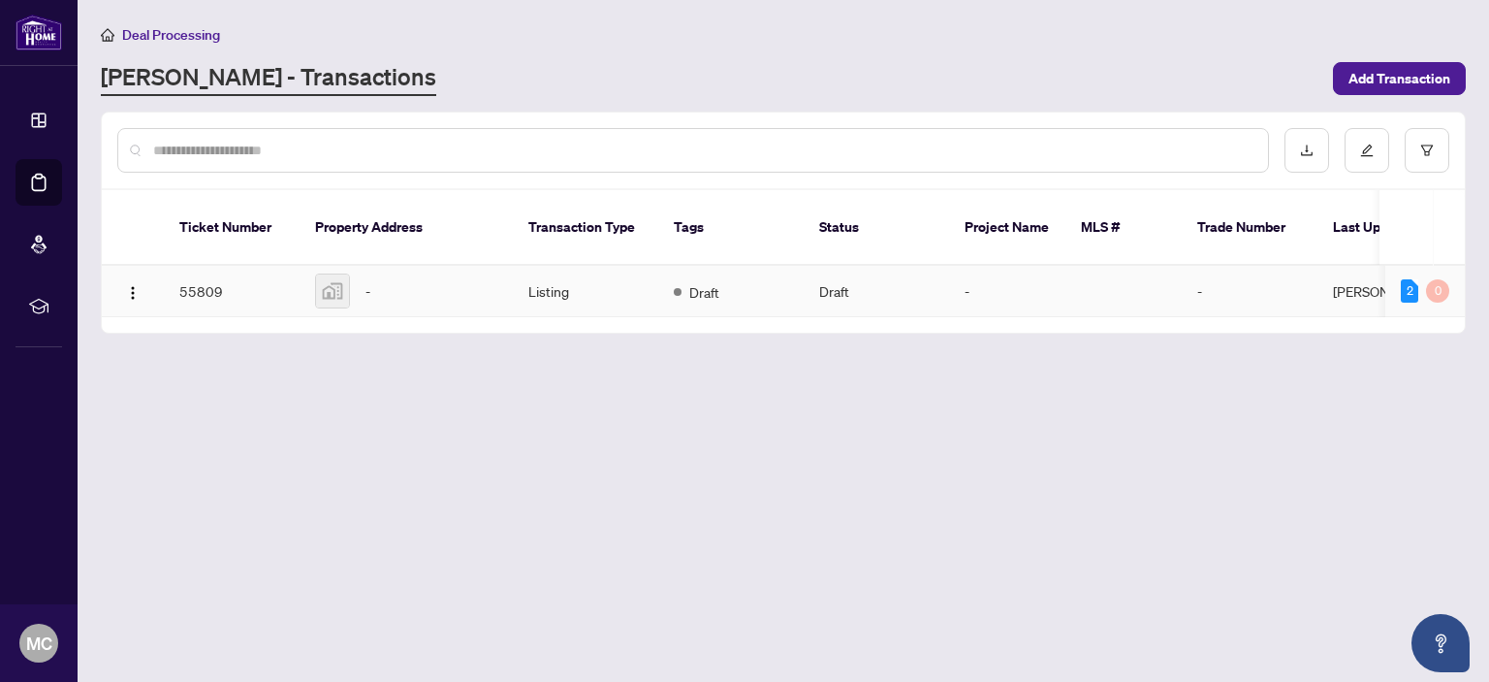
click at [327, 274] on img at bounding box center [332, 290] width 33 height 33
